Goal: Task Accomplishment & Management: Manage account settings

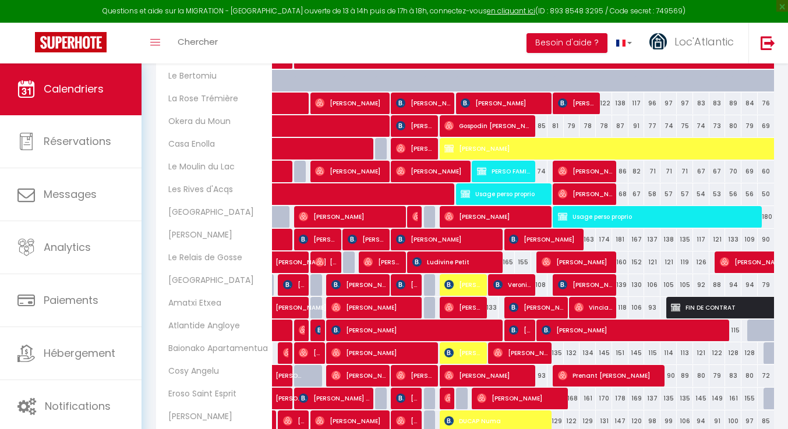
scroll to position [268, 0]
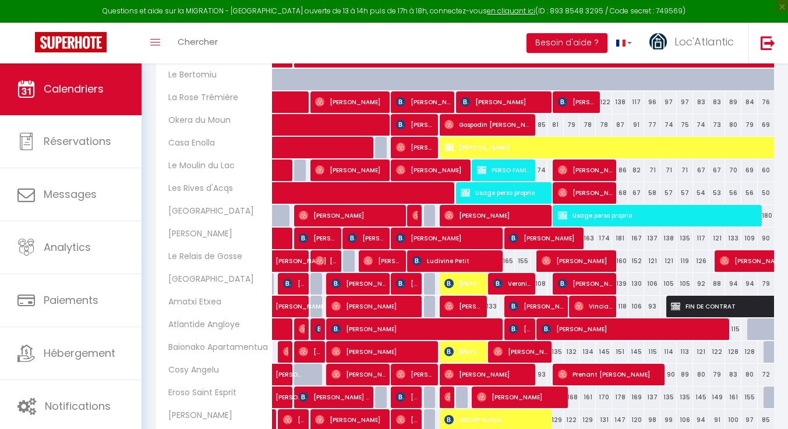
click at [462, 346] on span "[PERSON_NAME]" at bounding box center [463, 352] width 38 height 22
select select "OK"
select select "0"
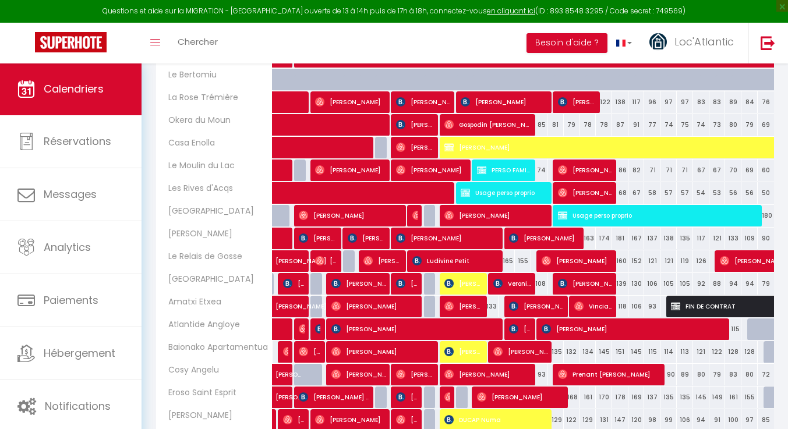
select select "1"
select select
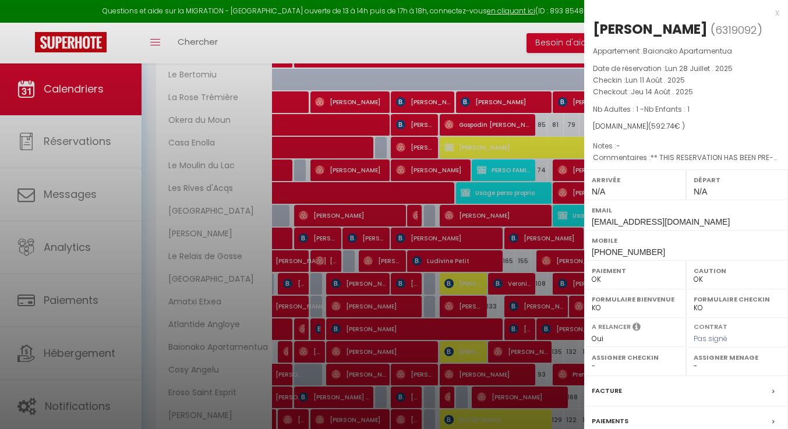
click at [473, 344] on div at bounding box center [394, 214] width 788 height 429
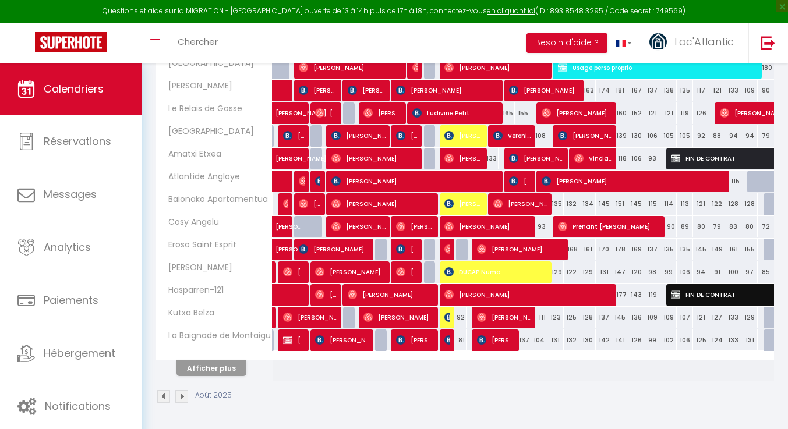
scroll to position [415, 0]
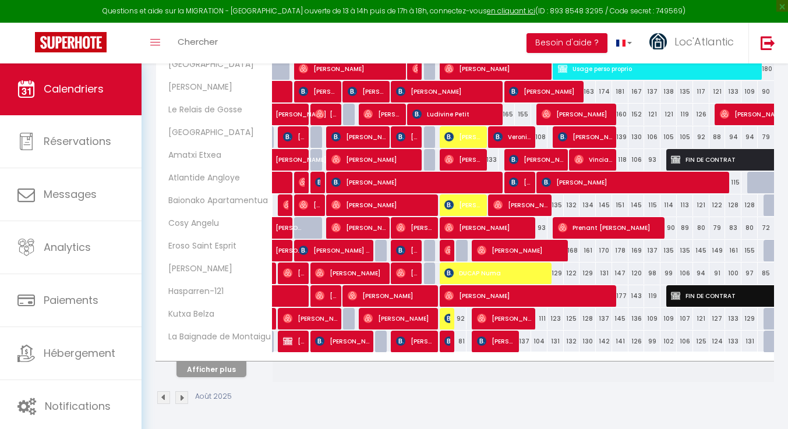
click at [443, 342] on div at bounding box center [448, 342] width 16 height 22
click at [447, 342] on img at bounding box center [448, 341] width 9 height 9
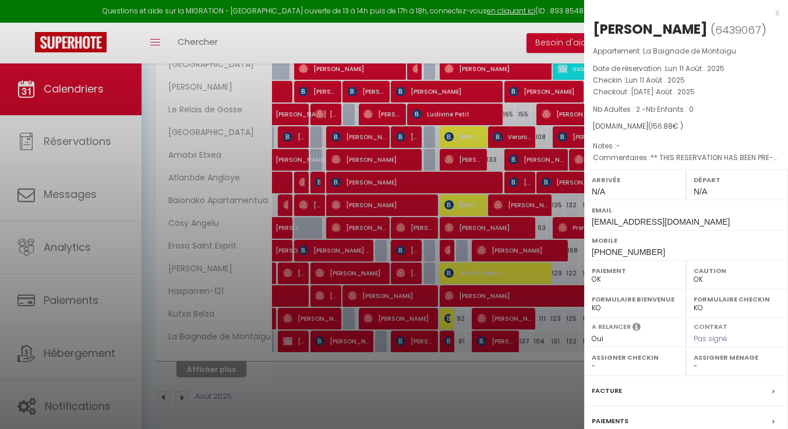
click at [476, 303] on div at bounding box center [394, 214] width 788 height 429
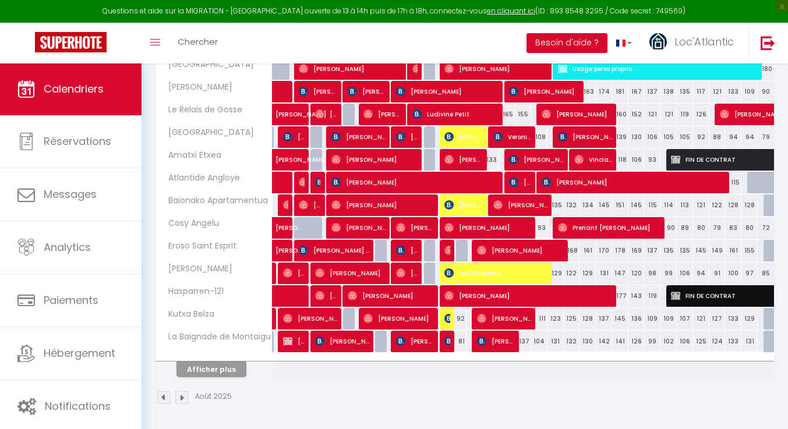
click at [448, 341] on img at bounding box center [448, 341] width 9 height 9
